Goal: Task Accomplishment & Management: Use online tool/utility

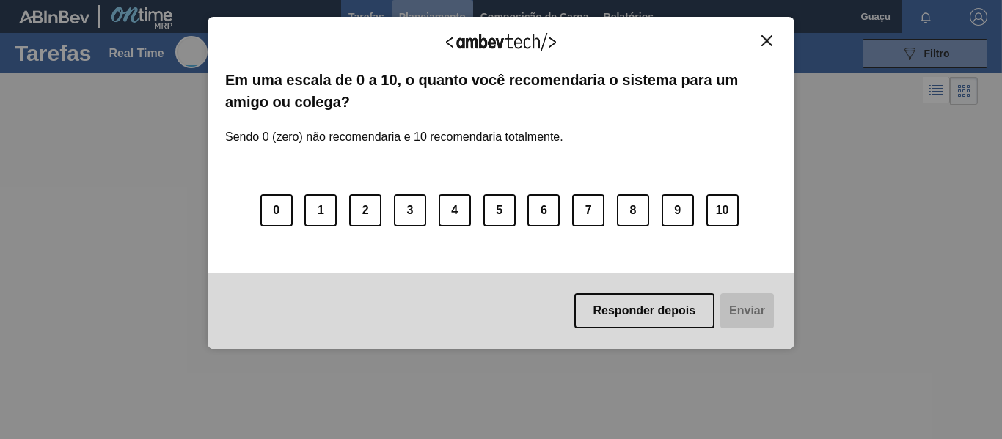
click at [435, 12] on span "Planejamento" at bounding box center [432, 17] width 67 height 18
click at [720, 209] on button "10" at bounding box center [722, 210] width 32 height 32
click at [741, 312] on button "Enviar" at bounding box center [745, 310] width 56 height 35
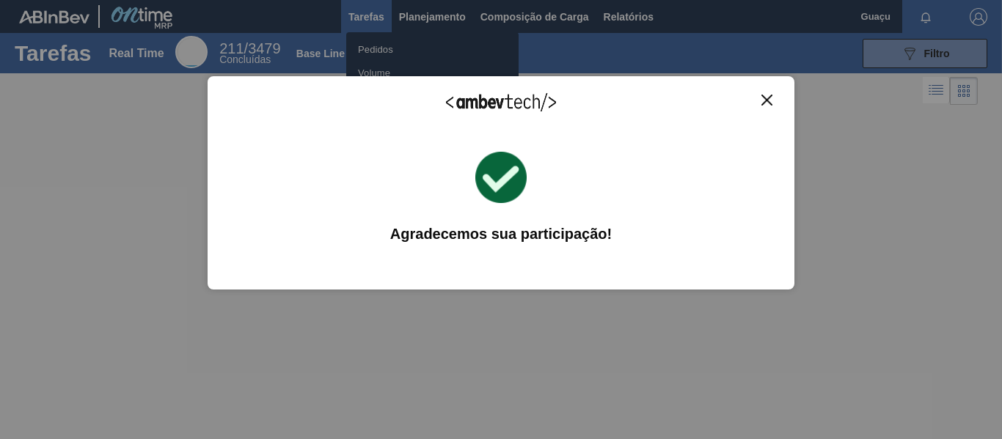
click at [765, 97] on img "Close" at bounding box center [766, 100] width 11 height 11
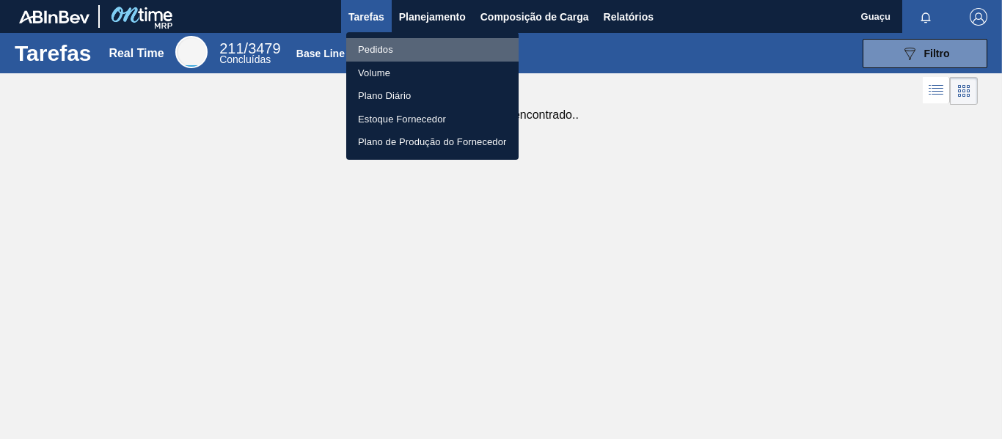
click at [390, 49] on li "Pedidos" at bounding box center [432, 49] width 172 height 23
